Goal: Task Accomplishment & Management: Use online tool/utility

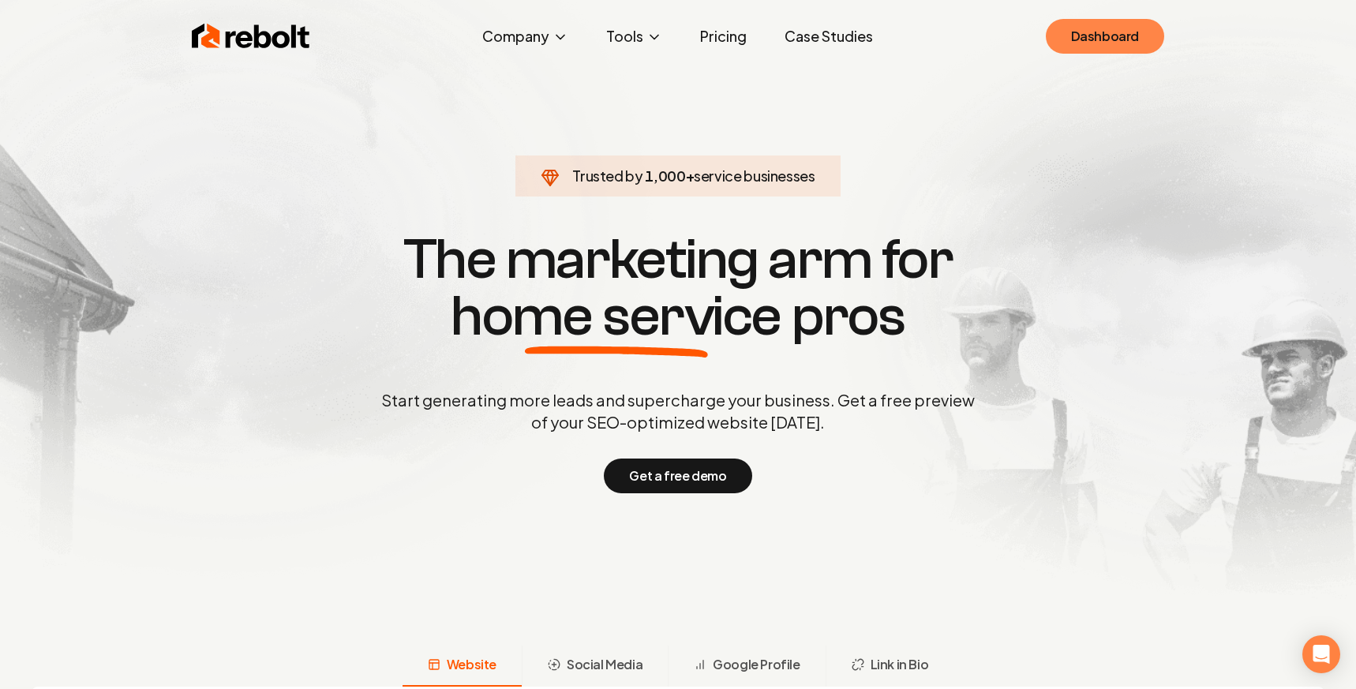
click at [1105, 39] on link "Dashboard" at bounding box center [1105, 36] width 118 height 35
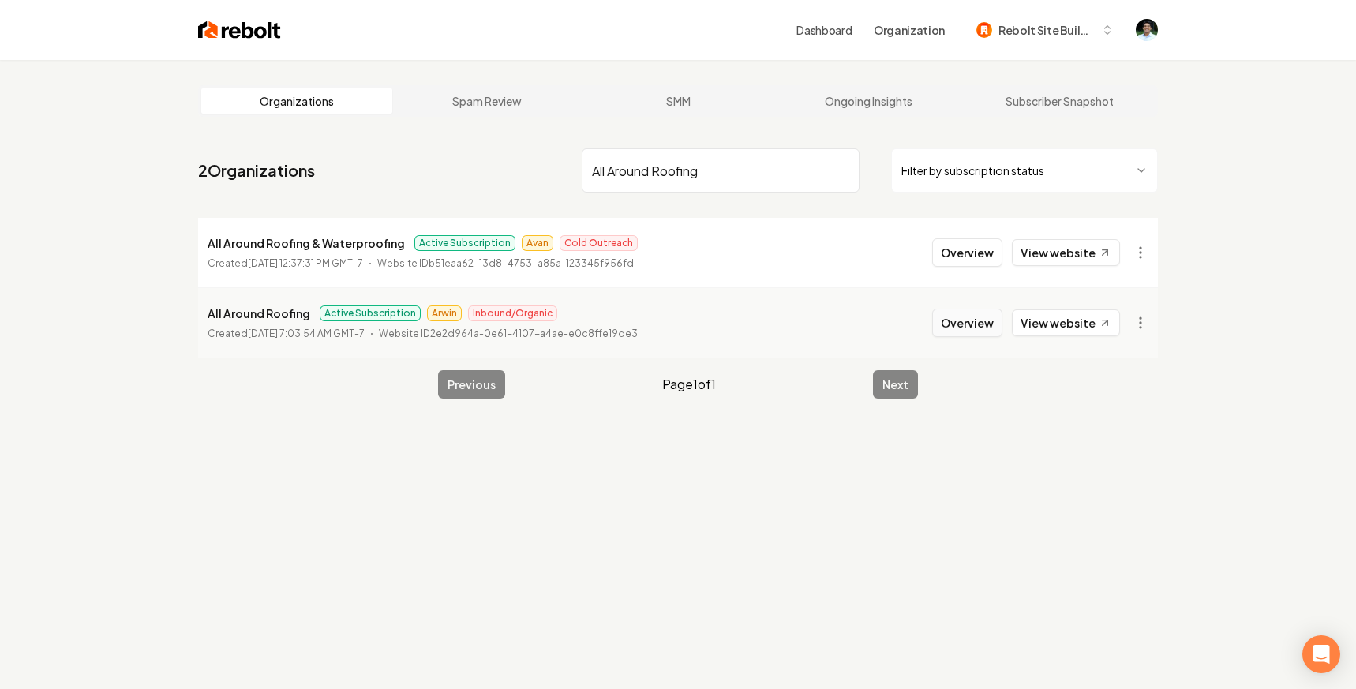
type input "All Around Roofing"
click at [982, 323] on button "Overview" at bounding box center [967, 323] width 70 height 28
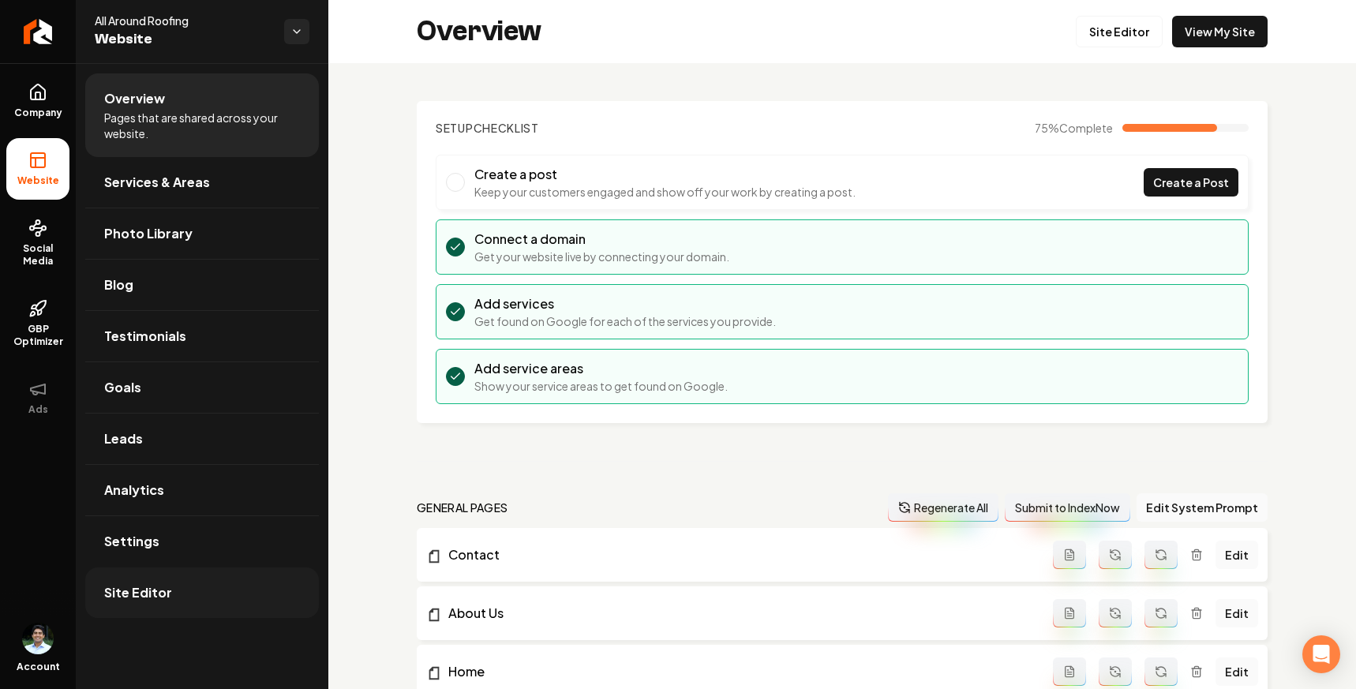
click at [181, 593] on link "Site Editor" at bounding box center [202, 593] width 234 height 51
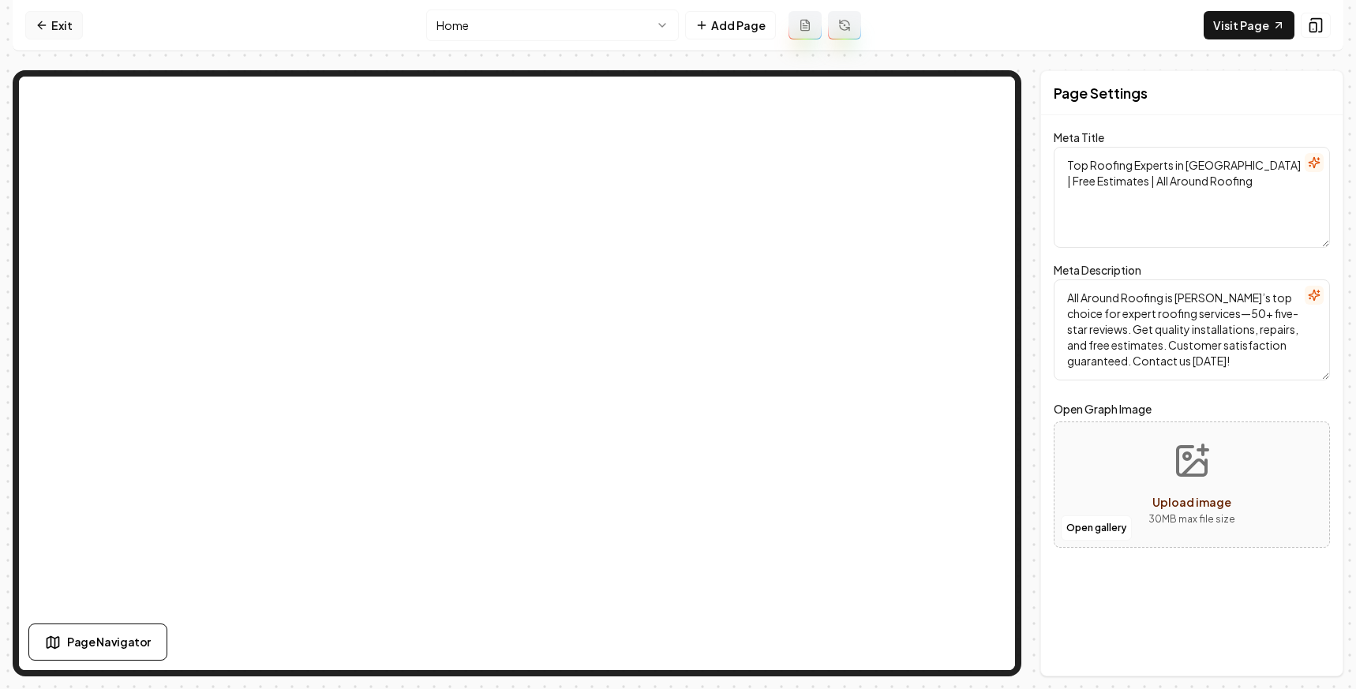
click at [46, 17] on link "Exit" at bounding box center [54, 25] width 58 height 28
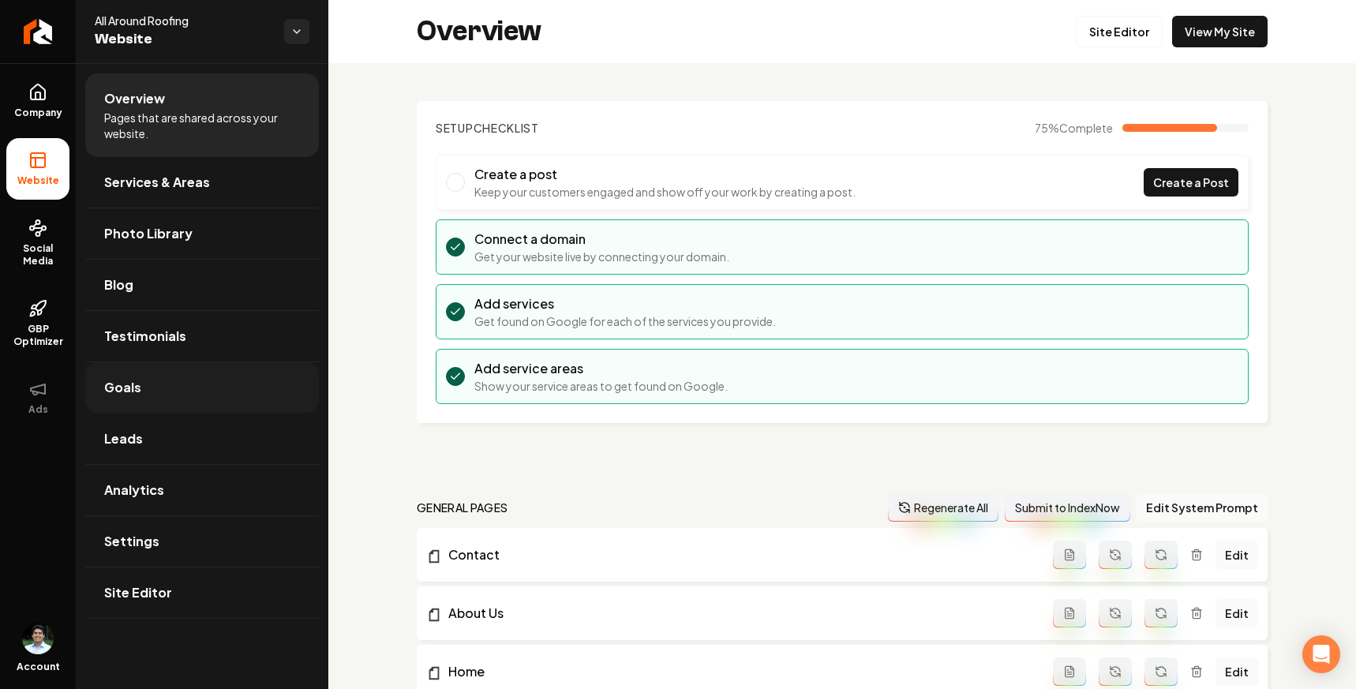
click at [141, 388] on link "Goals" at bounding box center [202, 387] width 234 height 51
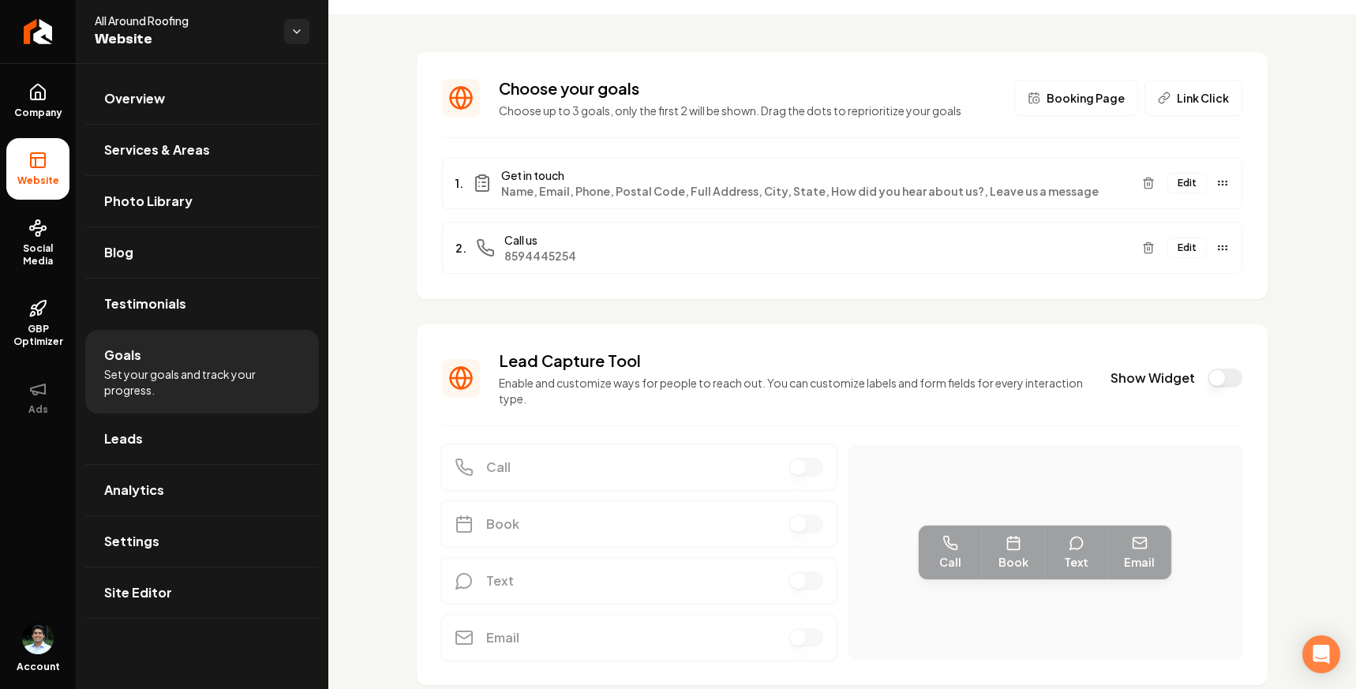
scroll to position [108, 0]
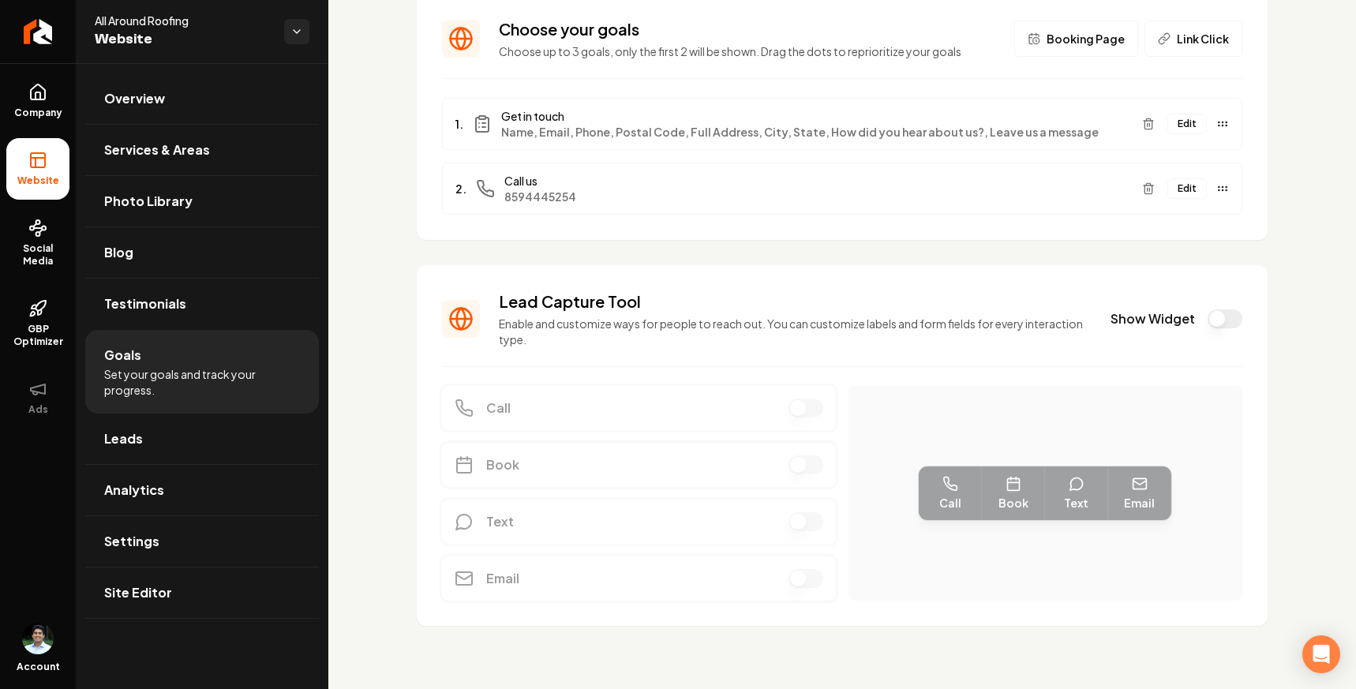
click at [1231, 321] on button "Show Widget" at bounding box center [1225, 318] width 35 height 19
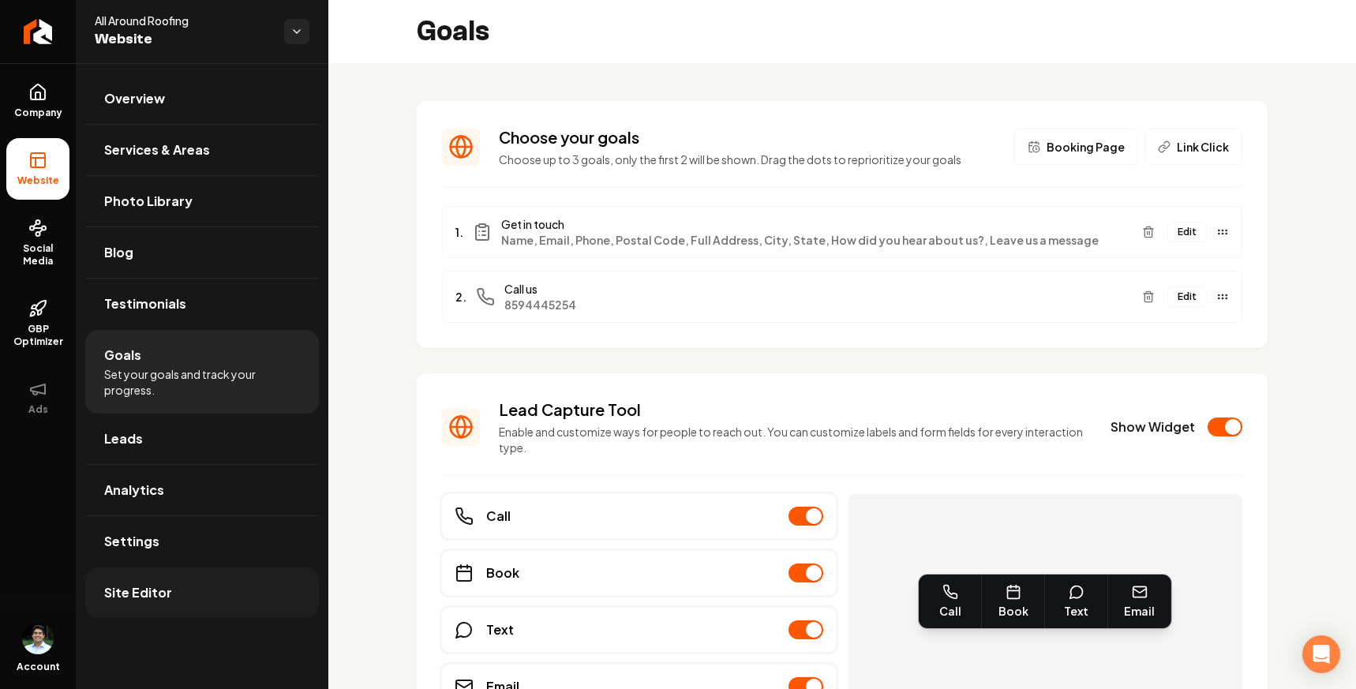
click at [174, 591] on link "Site Editor" at bounding box center [202, 593] width 234 height 51
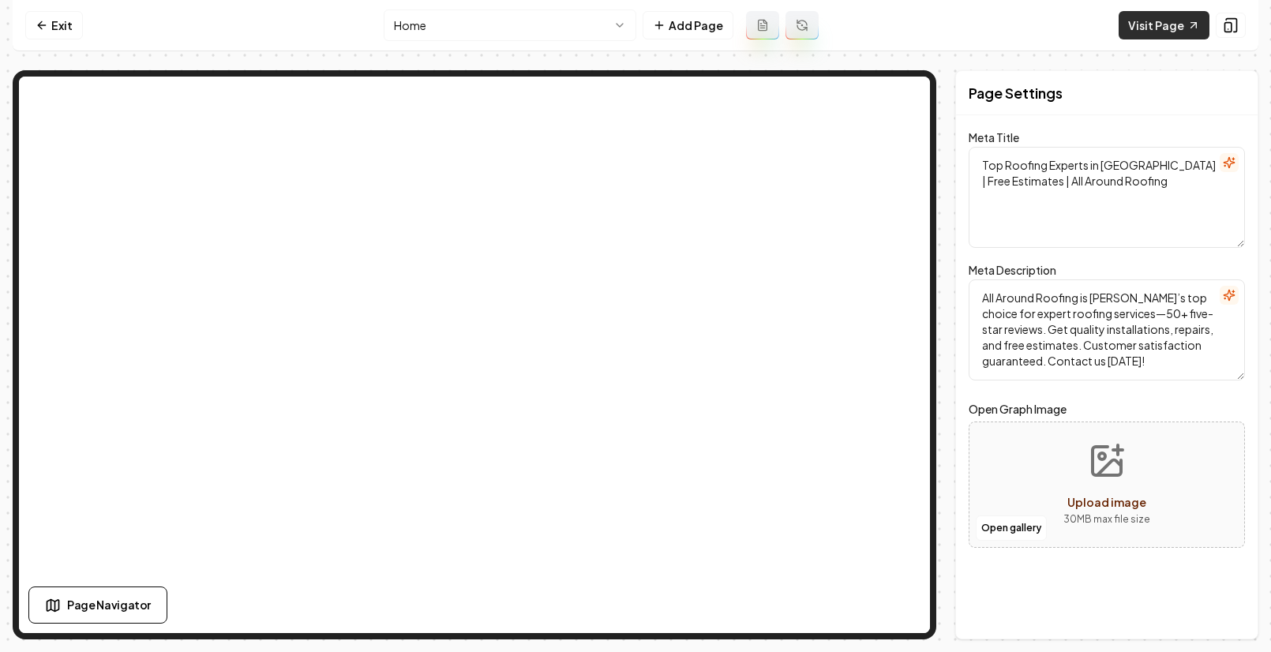
click at [1159, 19] on link "Visit Page" at bounding box center [1164, 25] width 91 height 28
